Goal: Navigation & Orientation: Find specific page/section

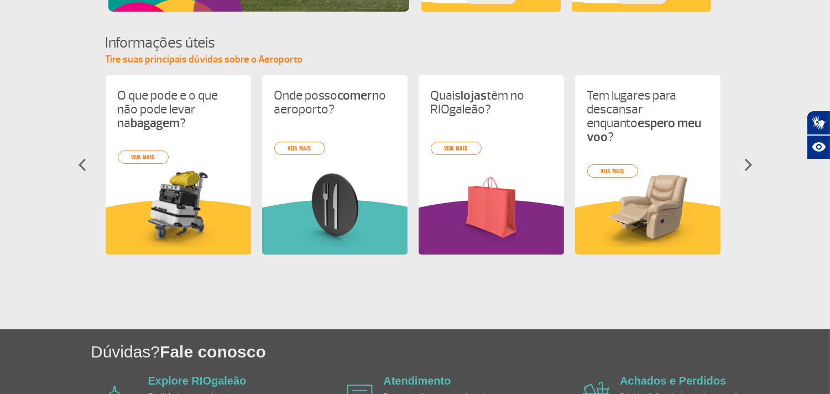
scroll to position [549, 0]
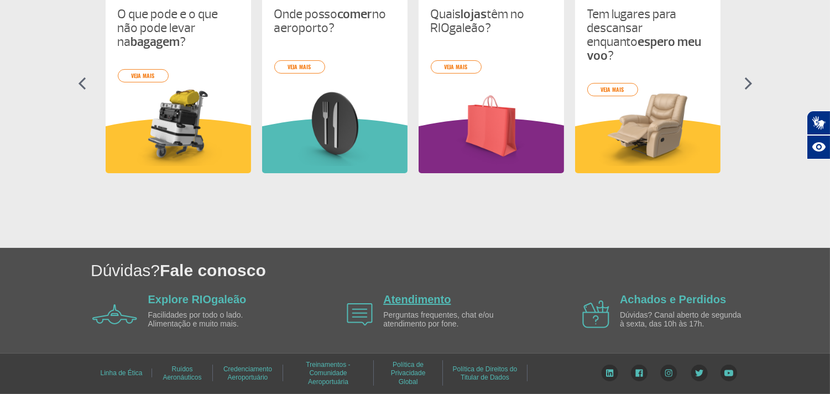
click at [433, 300] on link "Atendimento" at bounding box center [416, 299] width 67 height 12
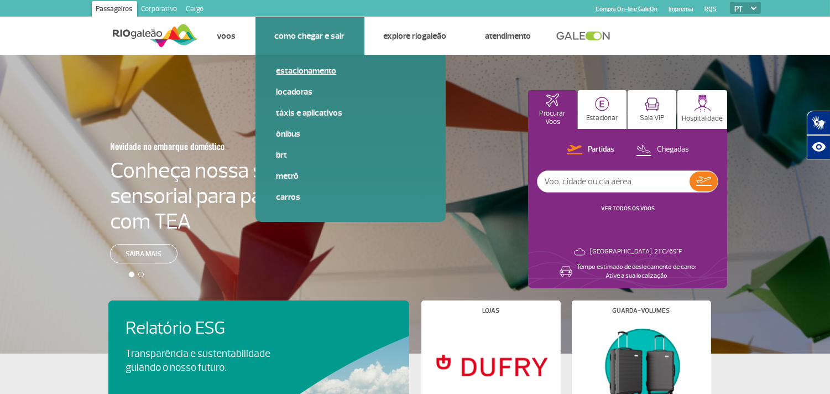
click at [297, 70] on link "Estacionamento" at bounding box center [350, 71] width 148 height 12
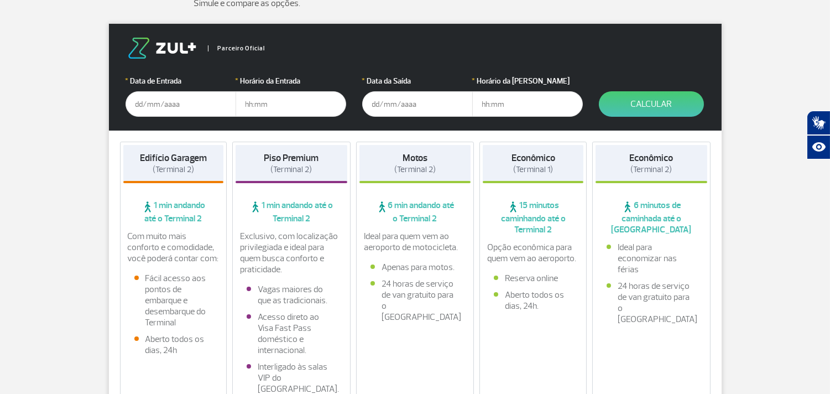
scroll to position [184, 0]
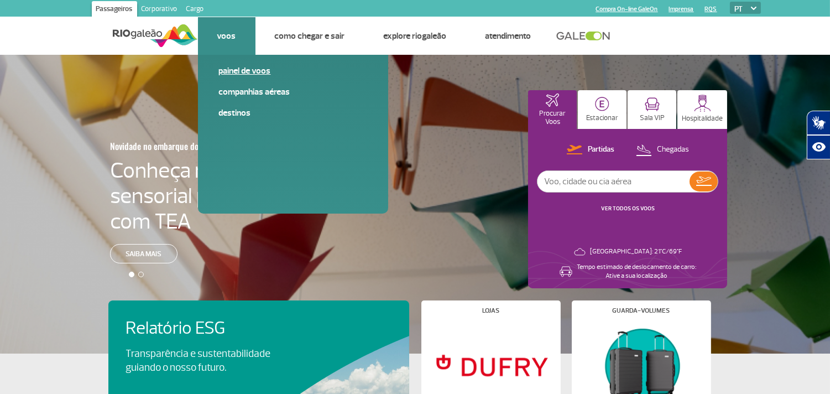
click at [231, 71] on link "Painel de voos" at bounding box center [293, 71] width 148 height 12
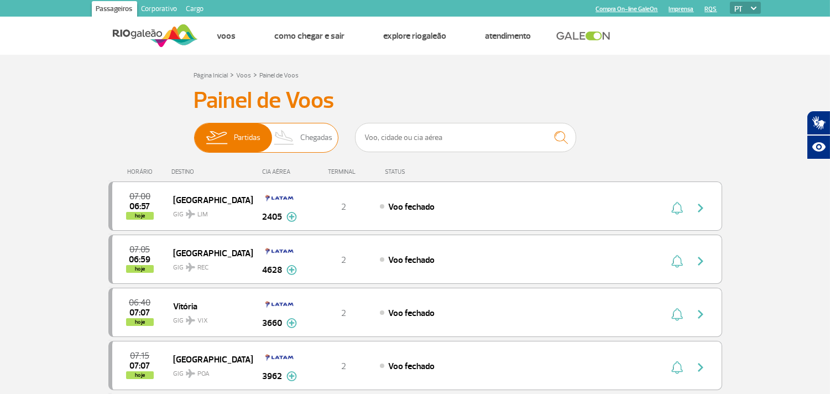
click at [324, 131] on span "Chegadas" at bounding box center [316, 137] width 32 height 29
click at [194, 132] on input "Partidas Chegadas" at bounding box center [194, 132] width 0 height 0
